Goal: Transaction & Acquisition: Purchase product/service

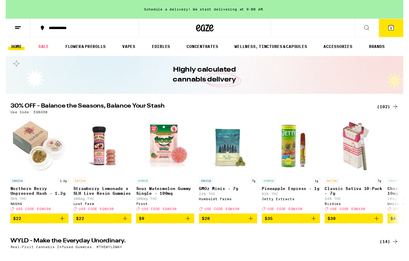
click at [385, 112] on div "(102)" at bounding box center [393, 109] width 22 height 7
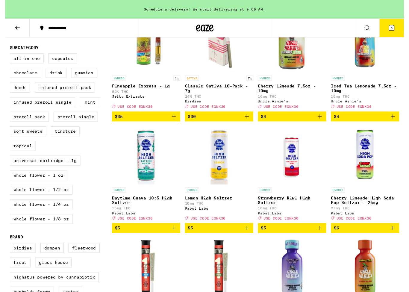
scroll to position [205, 0]
click at [65, 200] on label "Whole Flower - 1/2 oz" at bounding box center [37, 195] width 64 height 10
click at [6, 56] on input "Whole Flower - 1/2 oz" at bounding box center [6, 56] width 0 height 0
checkbox input "true"
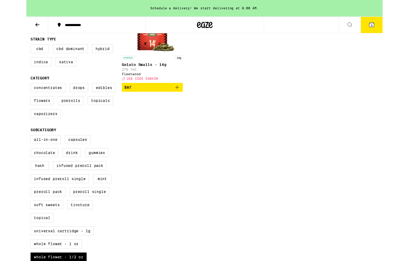
scroll to position [166, 0]
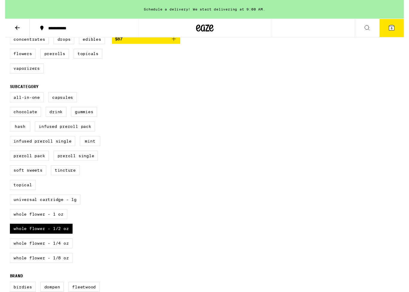
click at [56, 255] on label "Whole Flower - 1/4 oz" at bounding box center [37, 249] width 64 height 10
click at [6, 96] on input "Whole Flower - 1/4 oz" at bounding box center [6, 96] width 0 height 0
checkbox input "true"
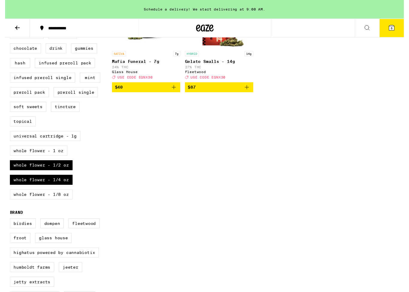
click at [61, 205] on label "Whole Flower - 1/8 oz" at bounding box center [37, 199] width 64 height 10
click at [6, 31] on input "Whole Flower - 1/8 oz" at bounding box center [6, 31] width 0 height 0
checkbox input "true"
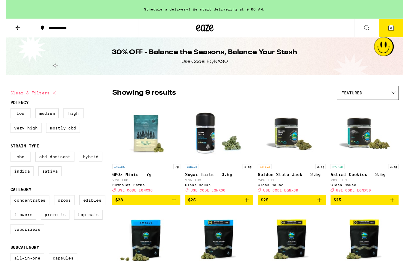
click at [369, 146] on img "Open page for Astral Cookies - 3.5g from Glass House" at bounding box center [369, 136] width 60 height 60
